Goal: Find specific page/section: Find specific page/section

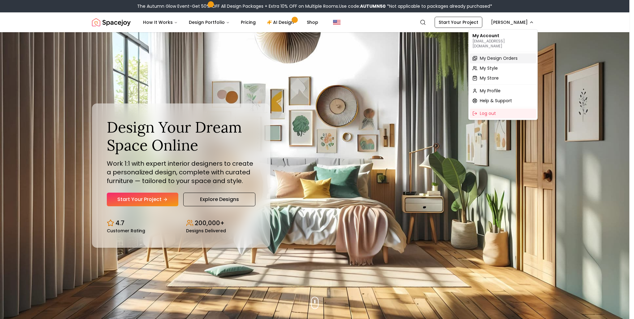
click at [496, 55] on span "My Design Orders" at bounding box center [499, 58] width 38 height 6
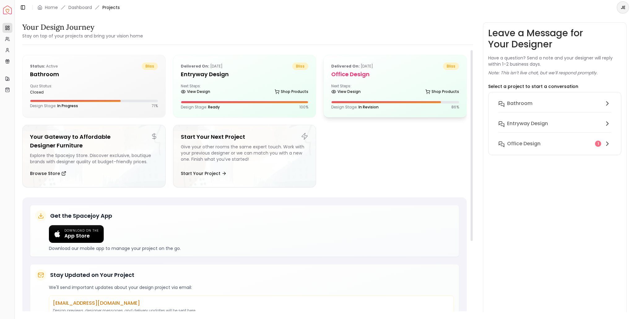
click at [374, 85] on div "Next Steps: View Design Shop Products" at bounding box center [395, 90] width 128 height 12
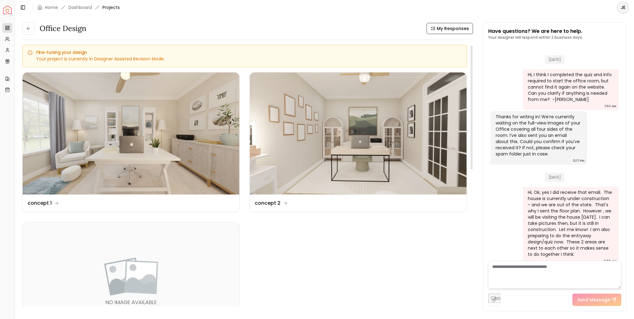
scroll to position [925, 0]
